Goal: Transaction & Acquisition: Purchase product/service

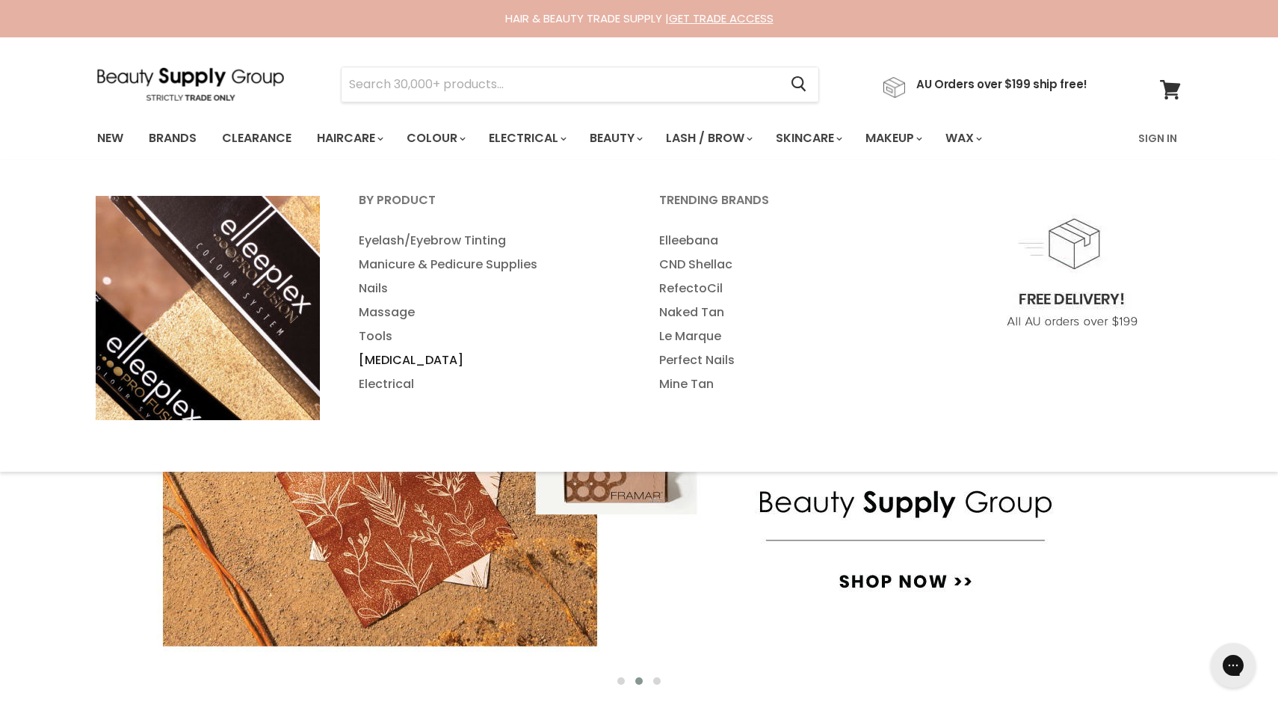
click at [389, 356] on link "[MEDICAL_DATA]" at bounding box center [488, 360] width 297 height 24
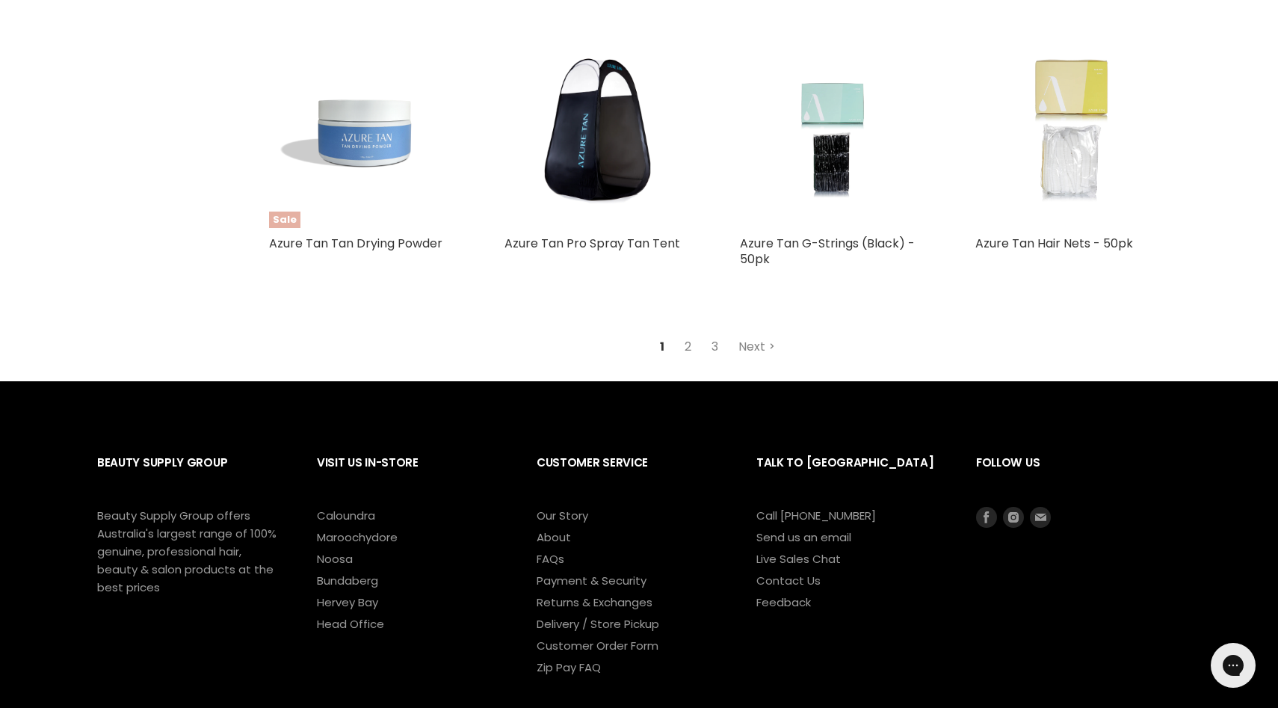
scroll to position [3481, 0]
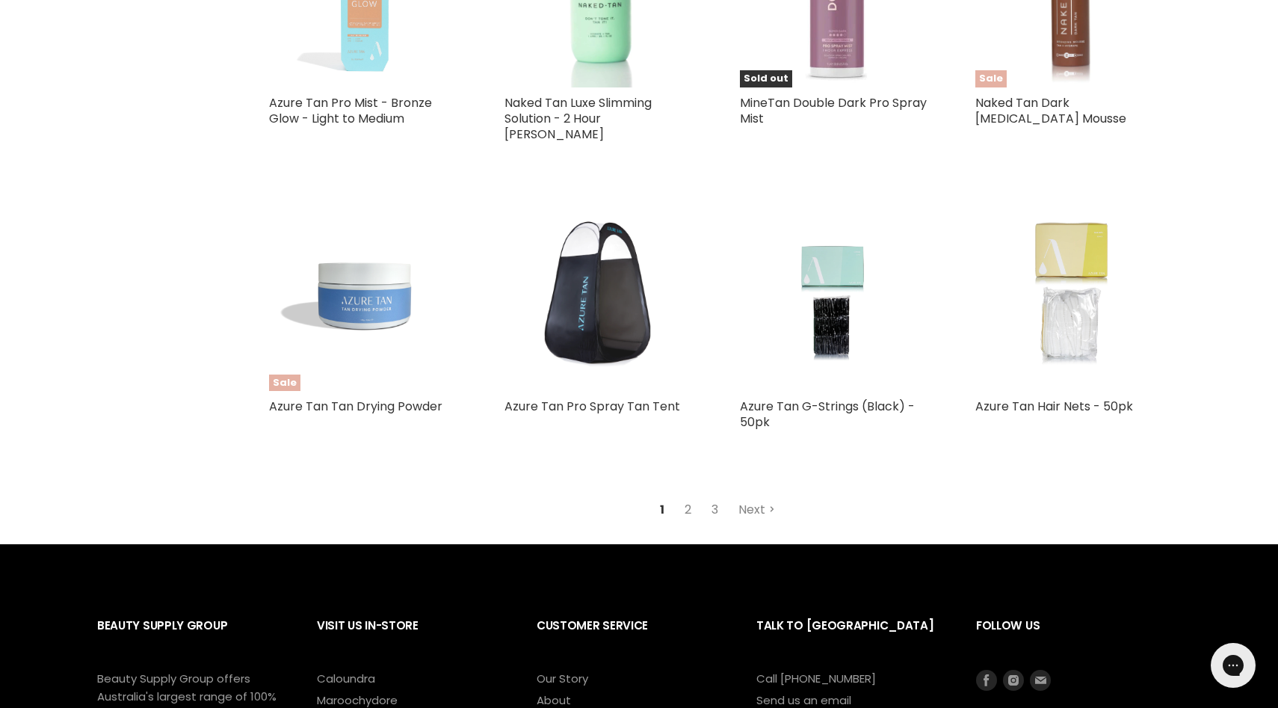
click at [613, 309] on img "Main content" at bounding box center [599, 295] width 191 height 191
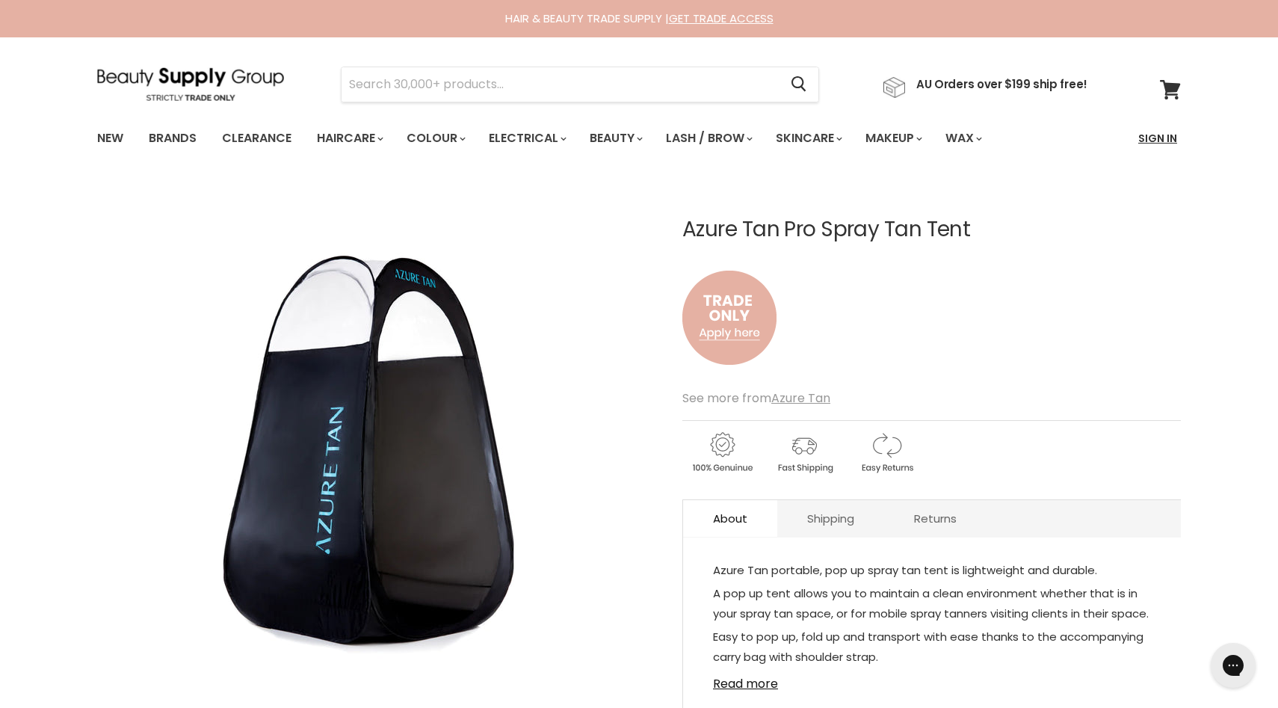
click at [1155, 137] on link "Sign In" at bounding box center [1157, 138] width 57 height 31
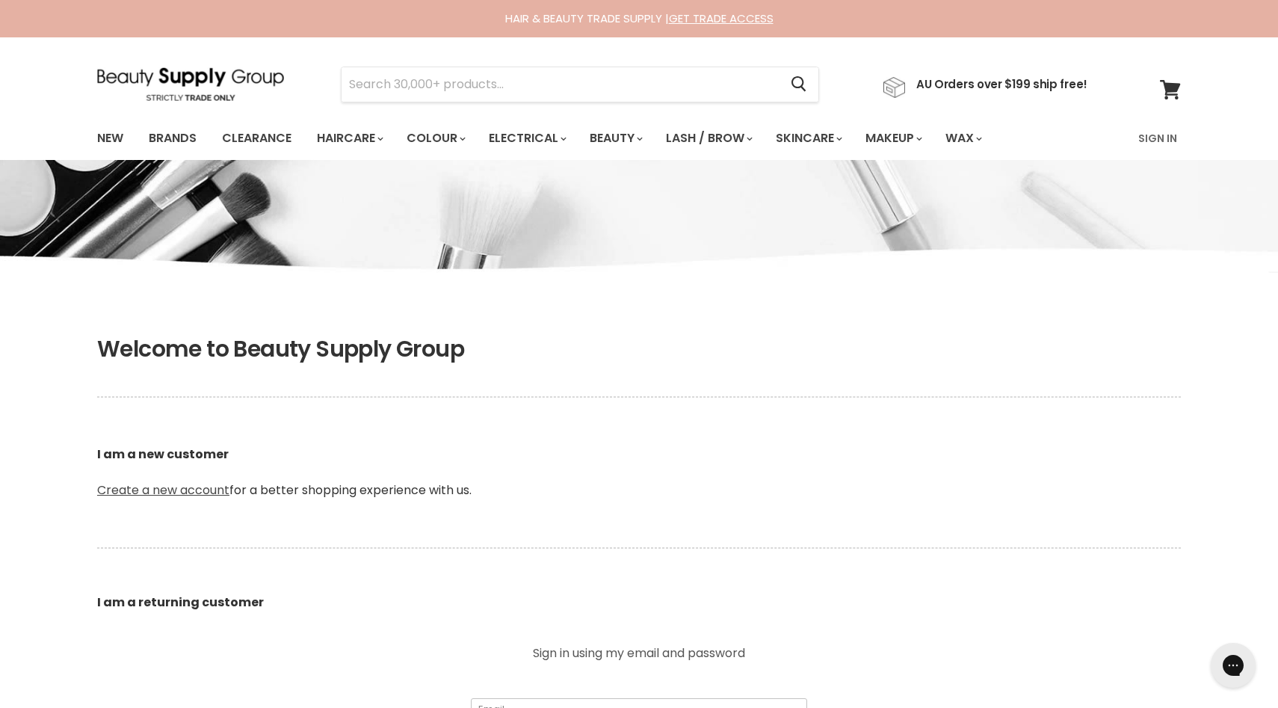
type input "[PERSON_NAME][EMAIL_ADDRESS][DOMAIN_NAME]"
click at [177, 487] on link "Create a new account" at bounding box center [163, 489] width 132 height 17
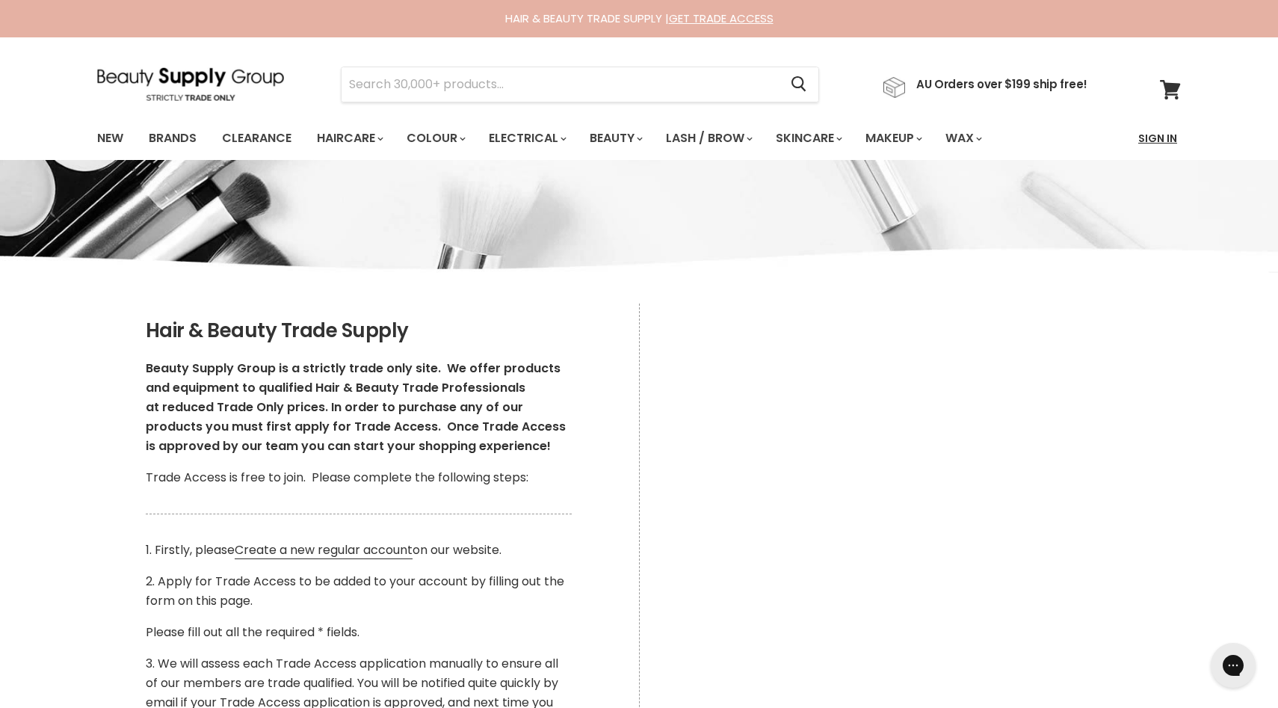
click at [1162, 139] on link "Sign In" at bounding box center [1157, 138] width 57 height 31
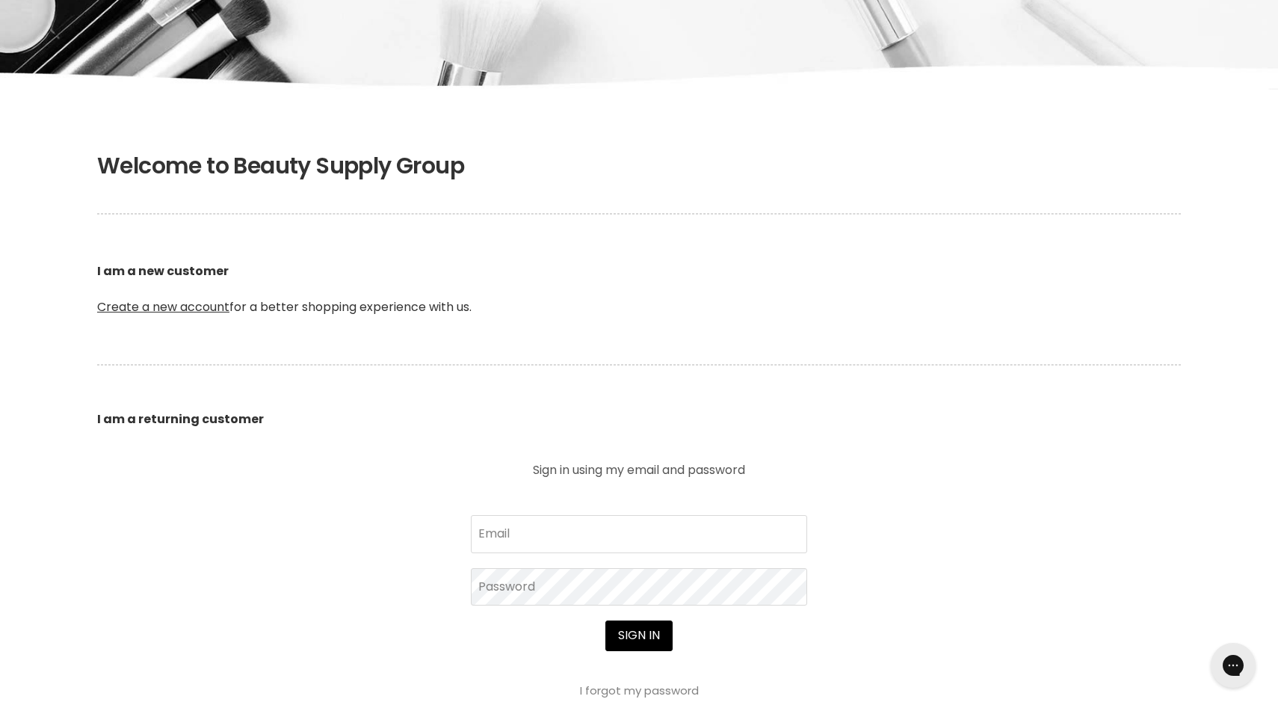
scroll to position [191, 0]
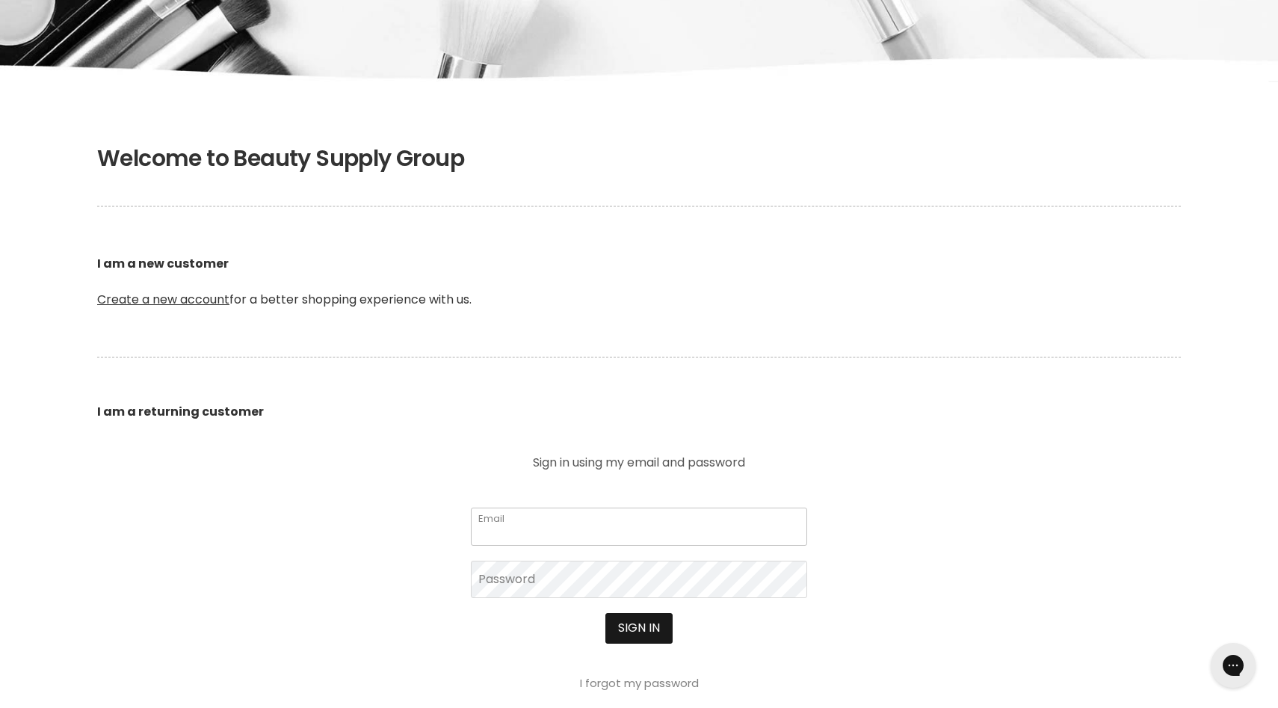
type input "[PERSON_NAME][EMAIL_ADDRESS][DOMAIN_NAME]"
click at [625, 625] on button "Sign in" at bounding box center [638, 628] width 67 height 30
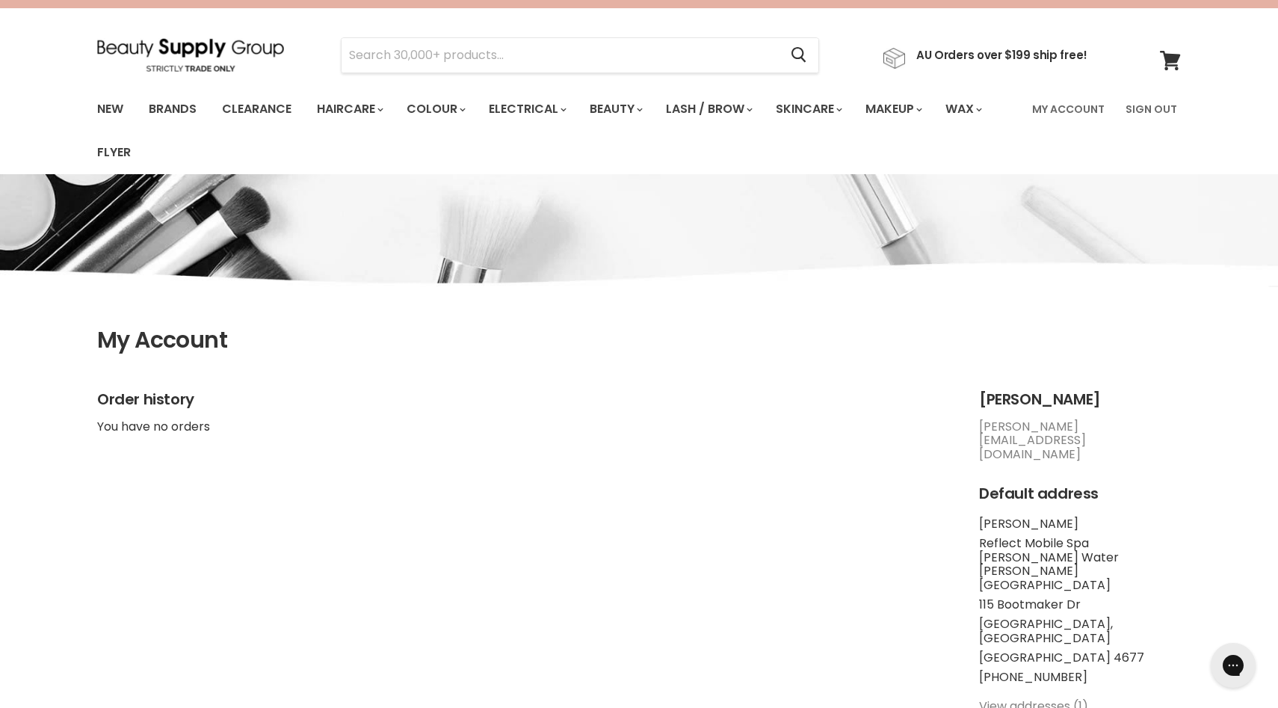
scroll to position [15, 0]
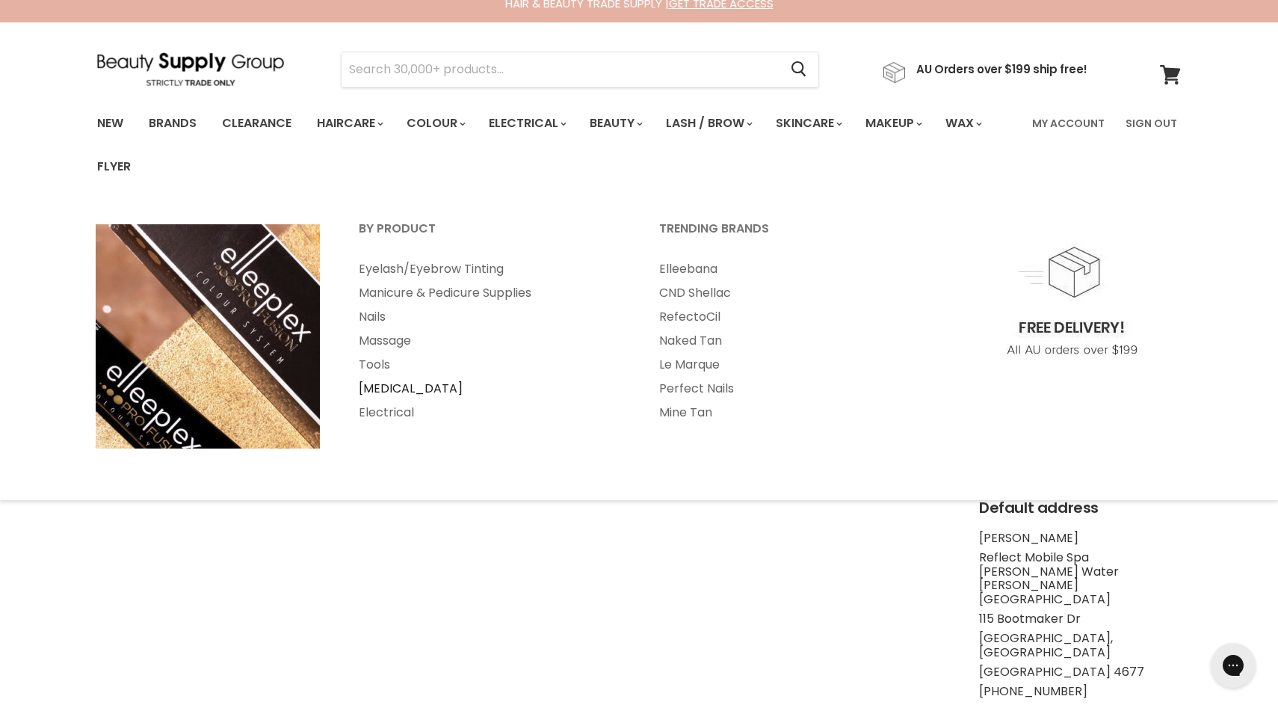
click at [390, 390] on link "[MEDICAL_DATA]" at bounding box center [488, 389] width 297 height 24
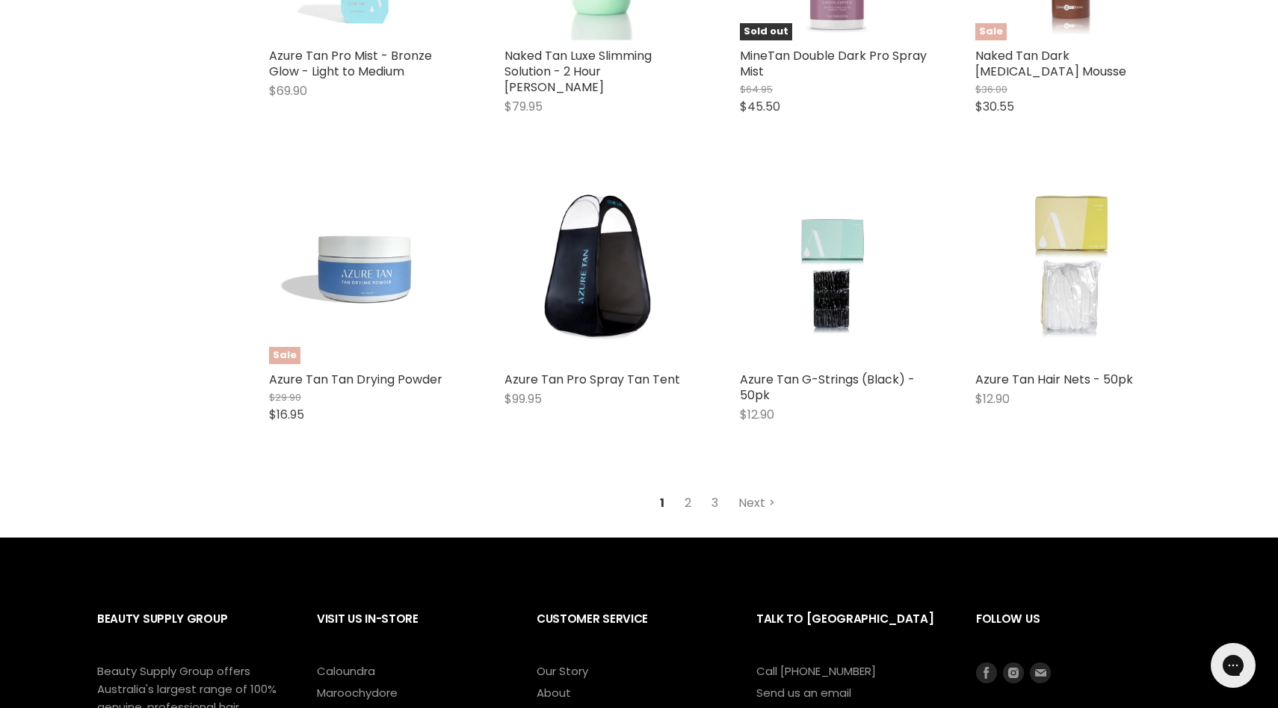
scroll to position [3729, 0]
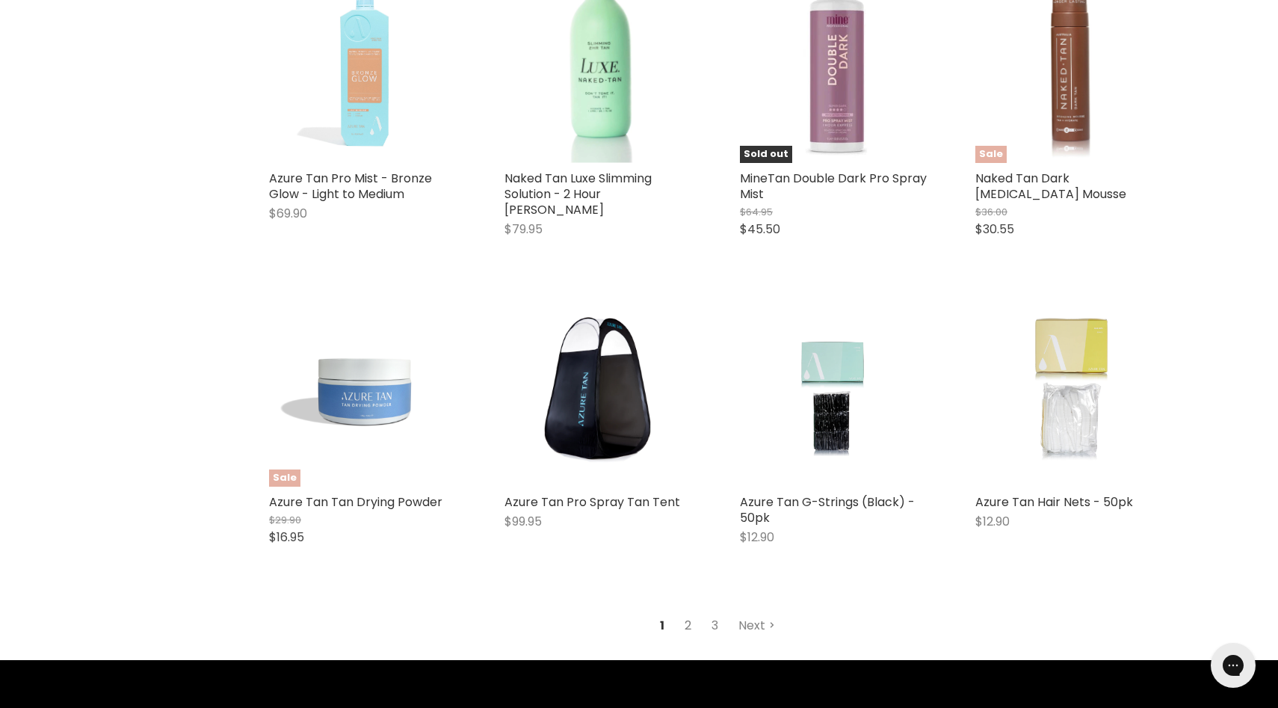
click at [688, 626] on link "2" at bounding box center [687, 625] width 23 height 27
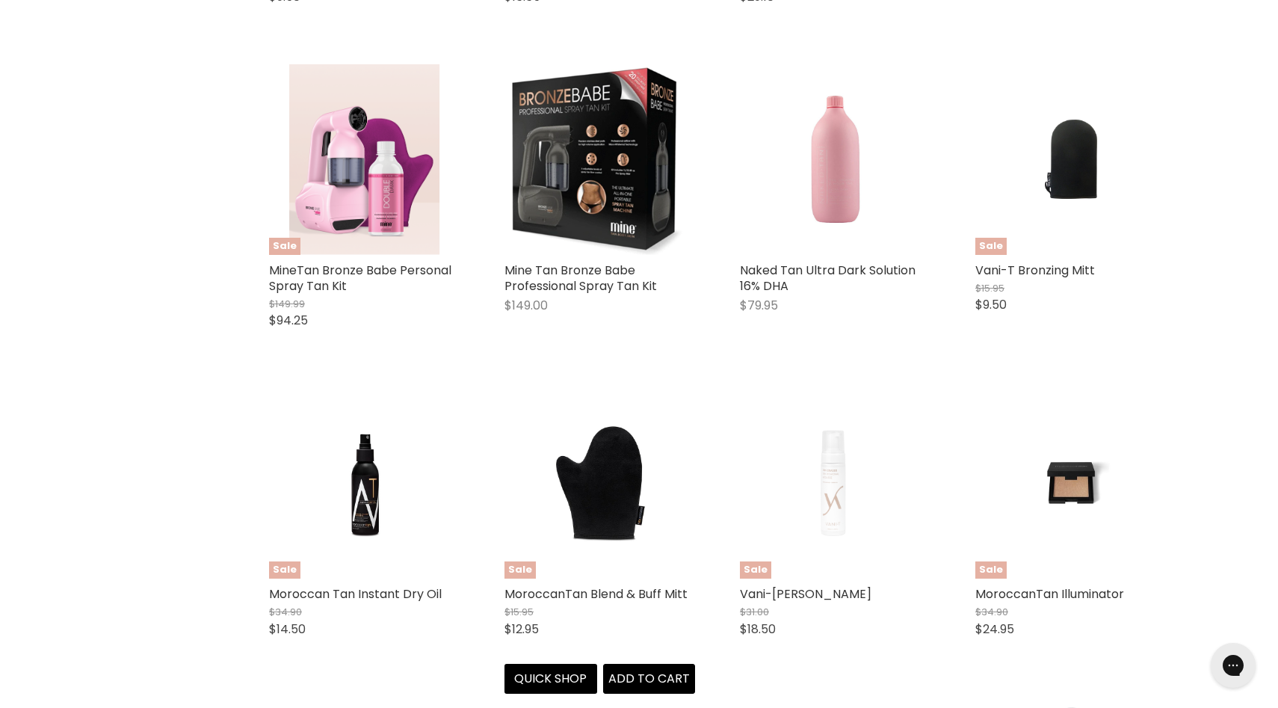
scroll to position [2732, 0]
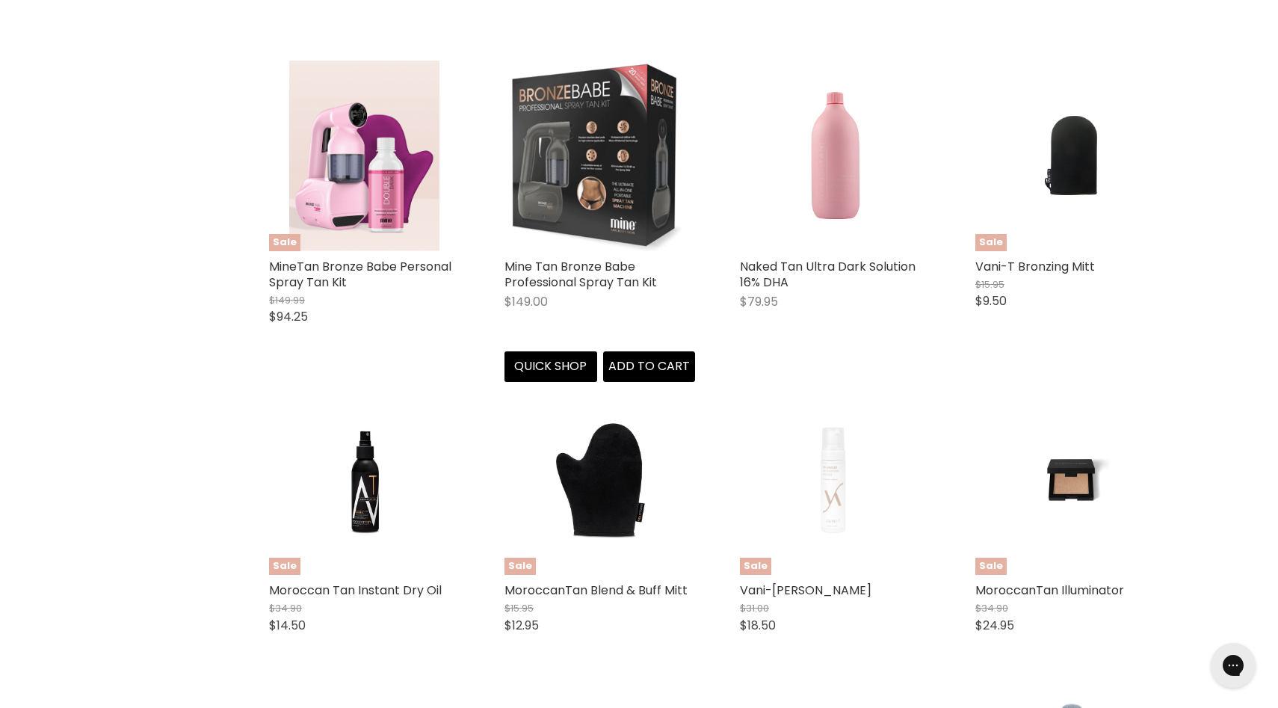
click at [550, 213] on img "Main content" at bounding box center [599, 156] width 190 height 191
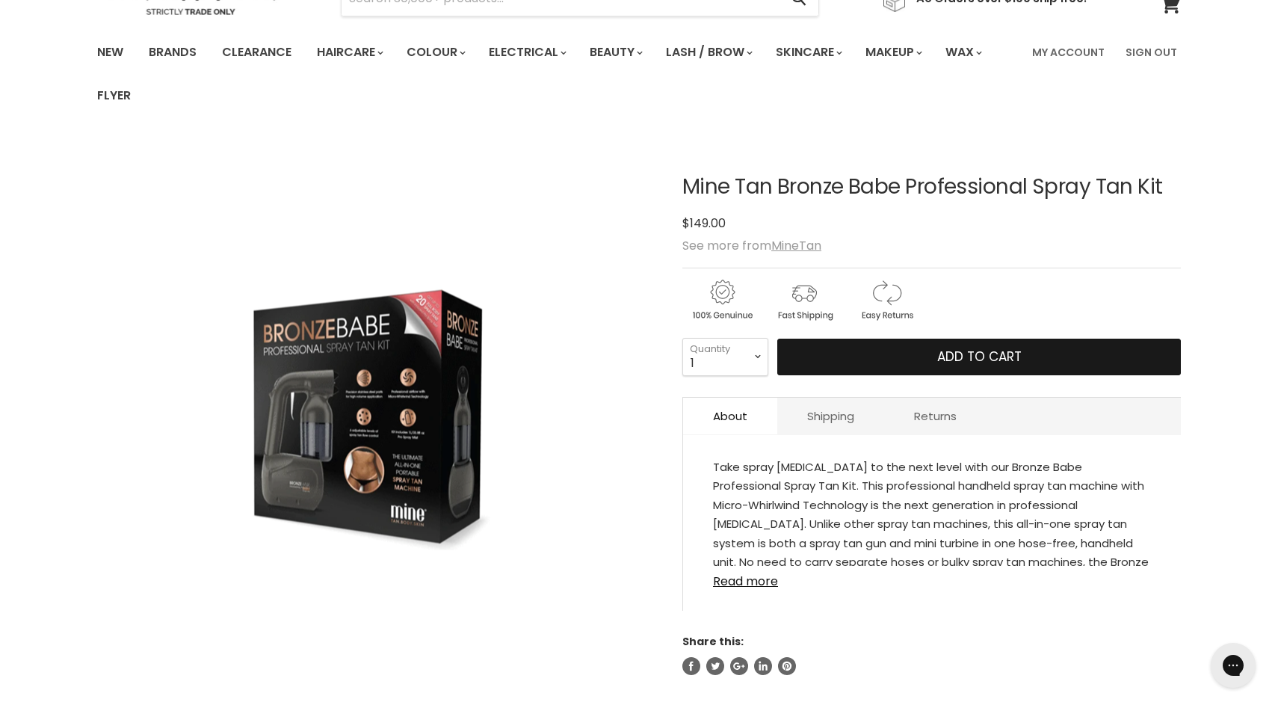
scroll to position [87, 0]
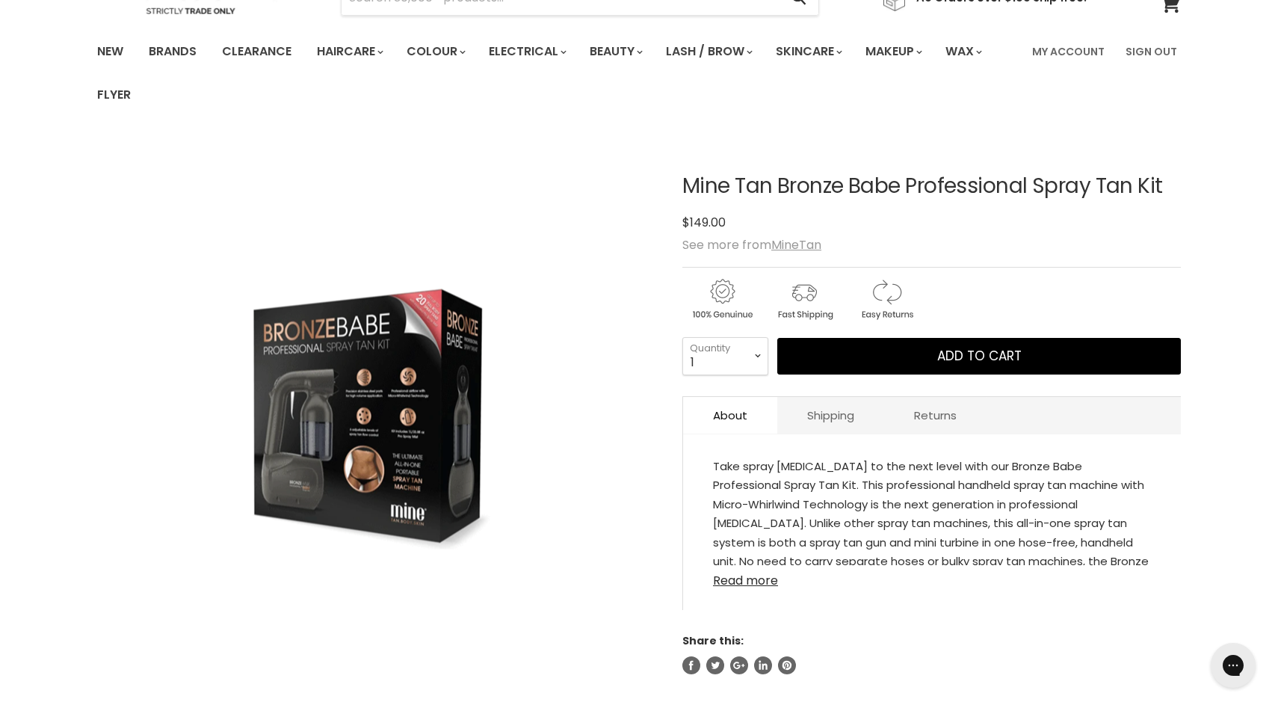
click at [754, 579] on link "Read more" at bounding box center [932, 576] width 438 height 22
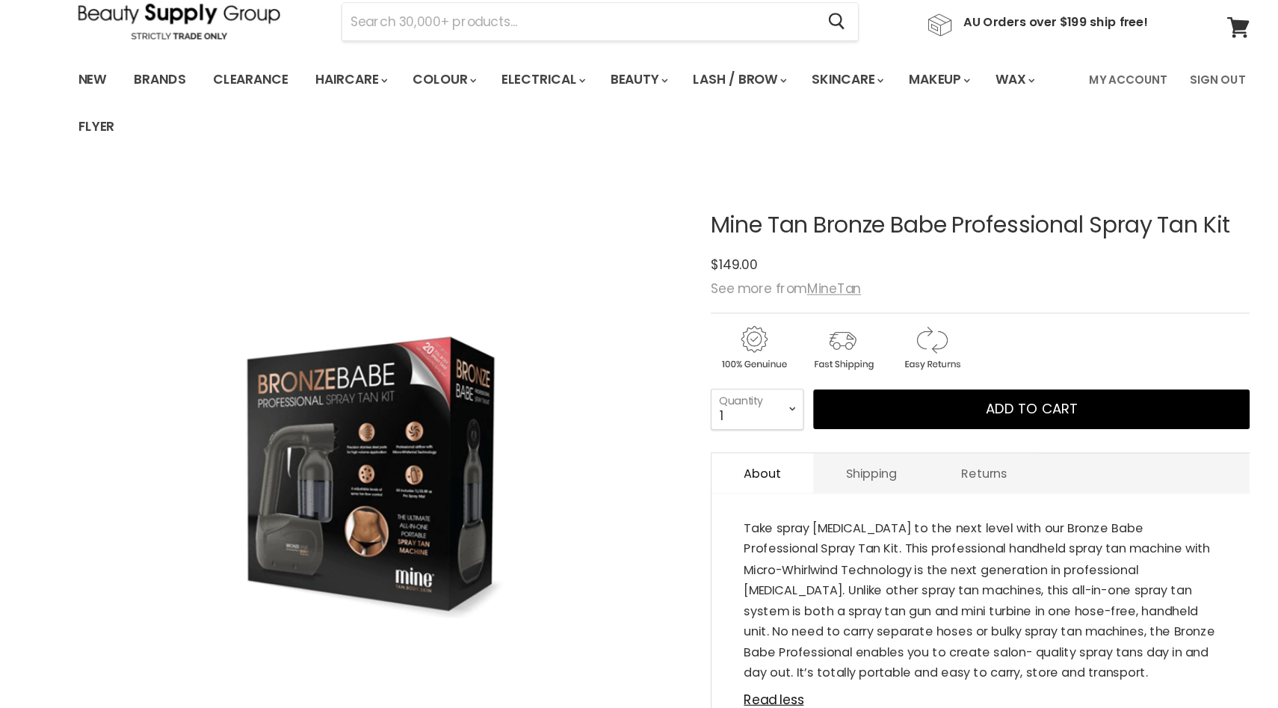
scroll to position [11, 0]
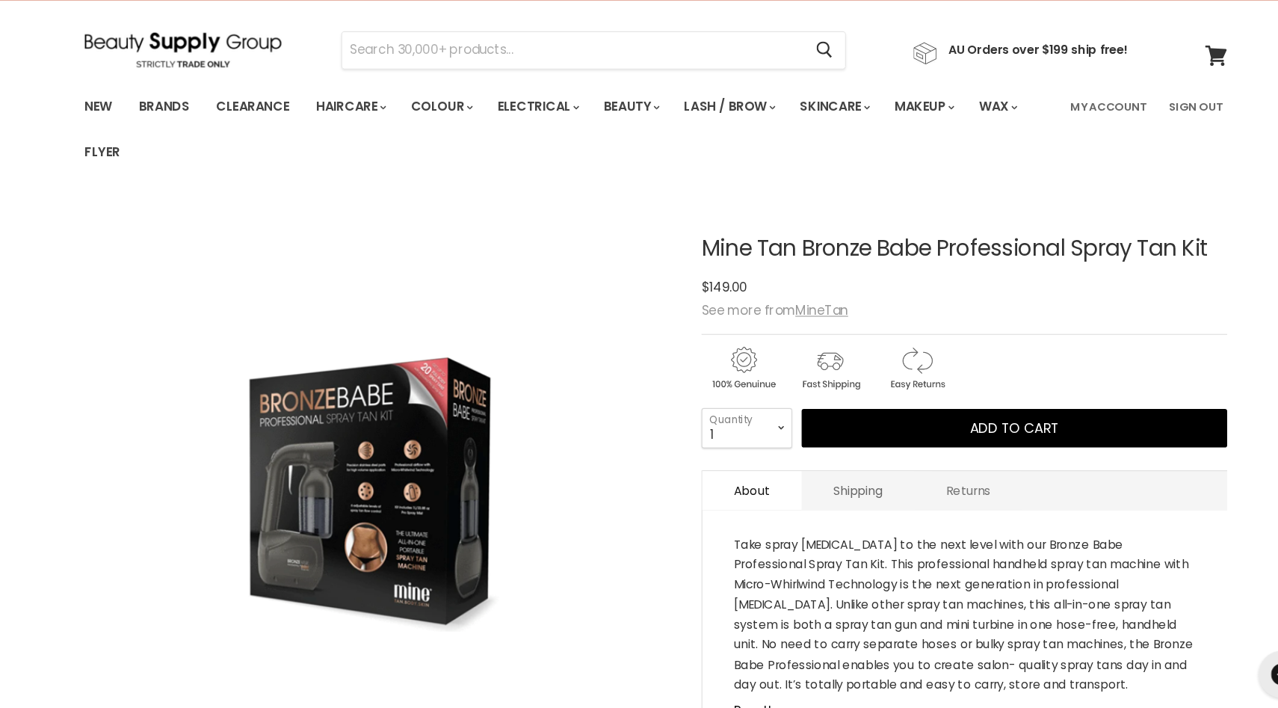
click at [942, 490] on link "Returns" at bounding box center [935, 490] width 102 height 37
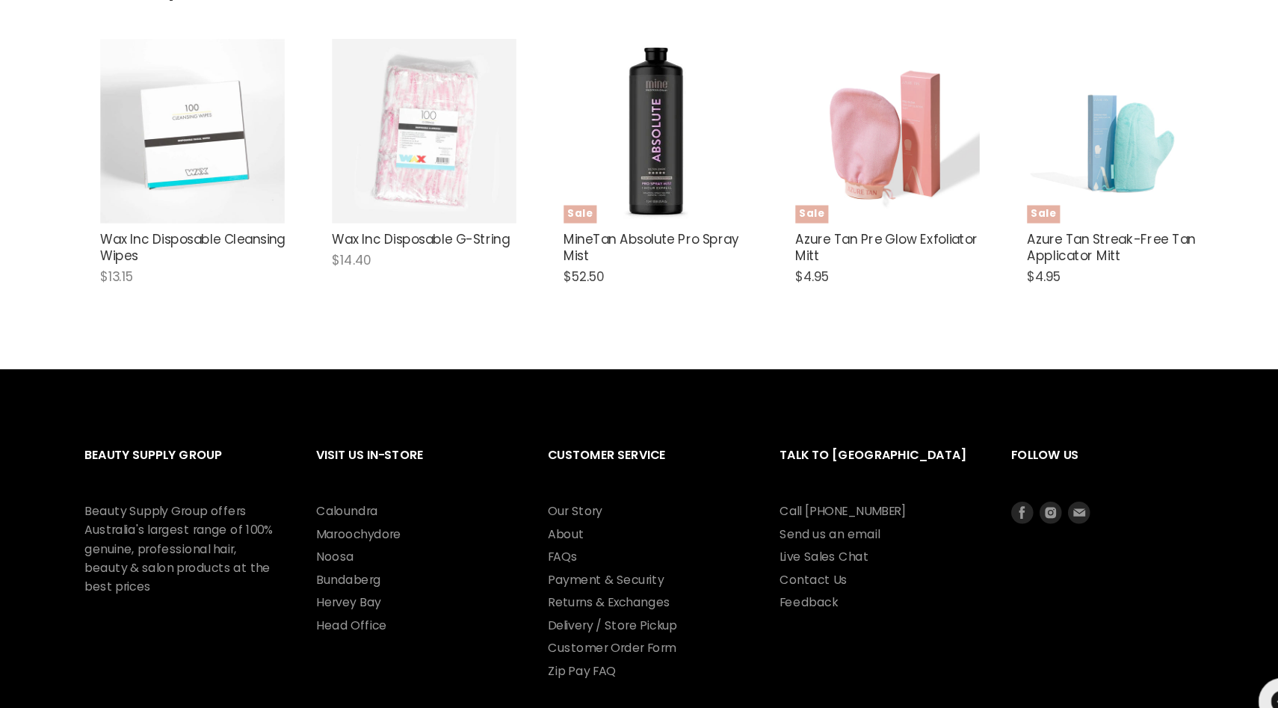
scroll to position [768, 0]
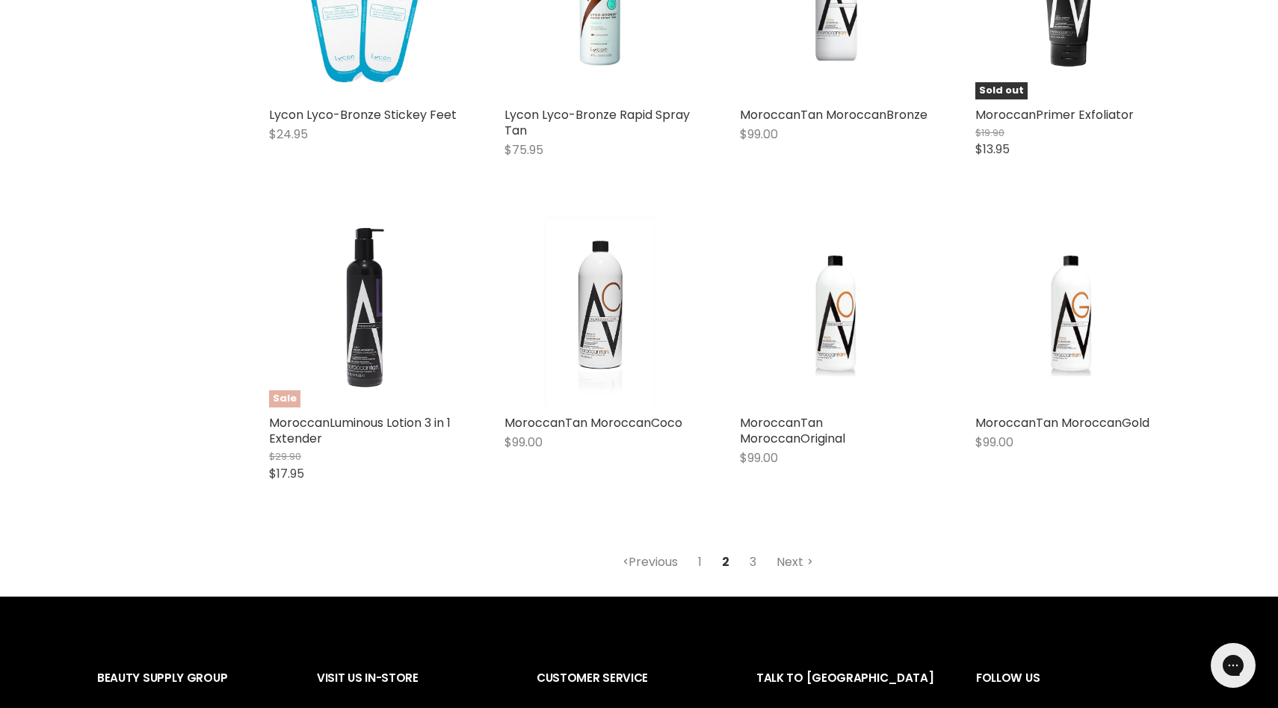
scroll to position [3954, 0]
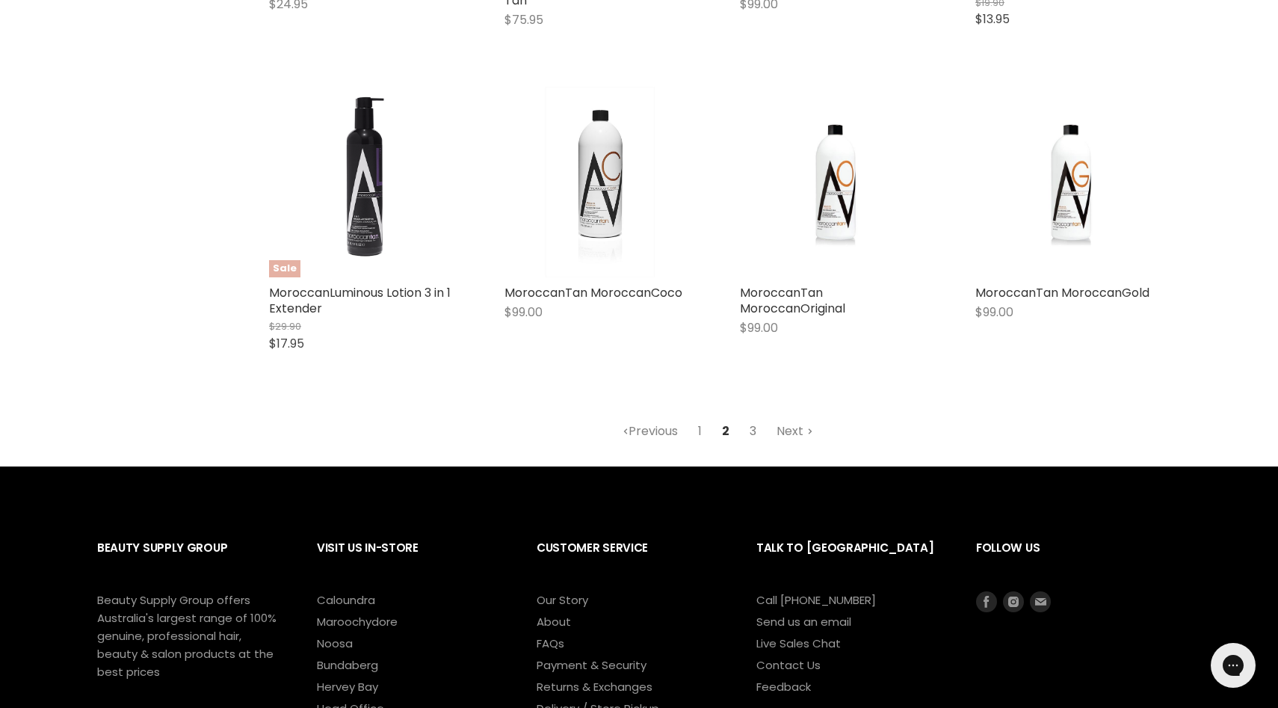
click at [753, 436] on link "3" at bounding box center [752, 431] width 23 height 27
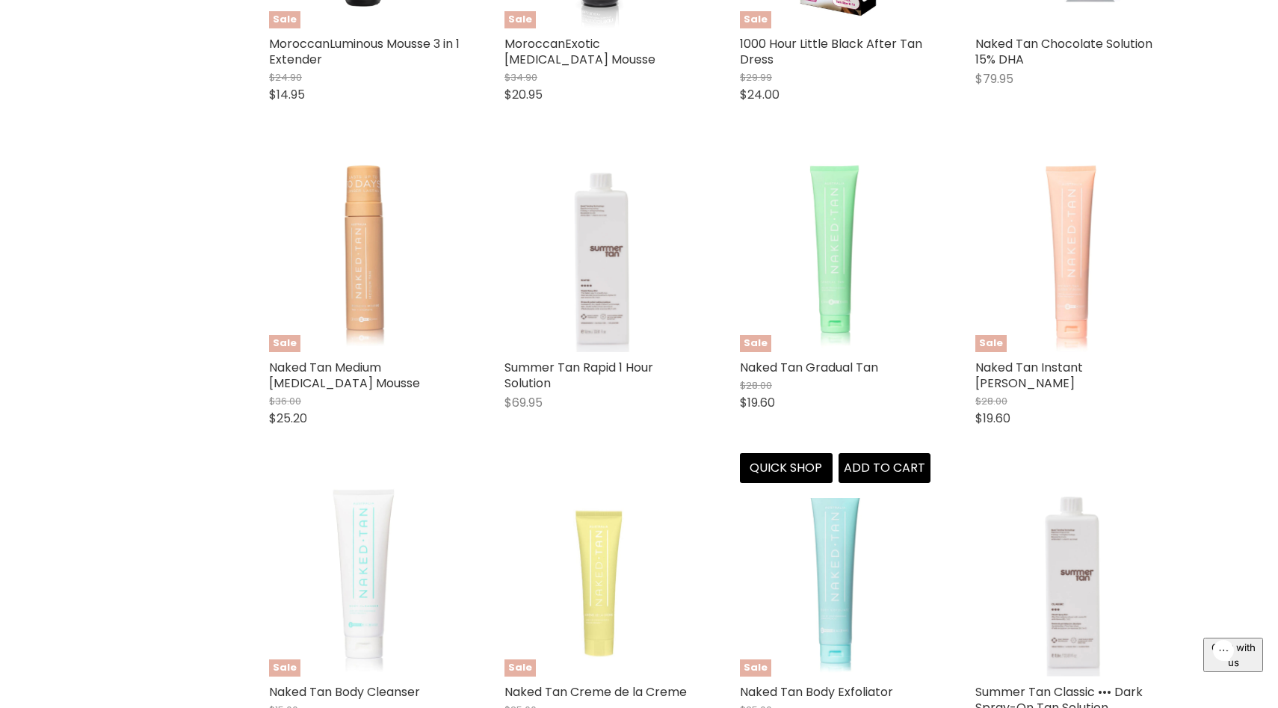
scroll to position [1308, 0]
